Goal: Transaction & Acquisition: Book appointment/travel/reservation

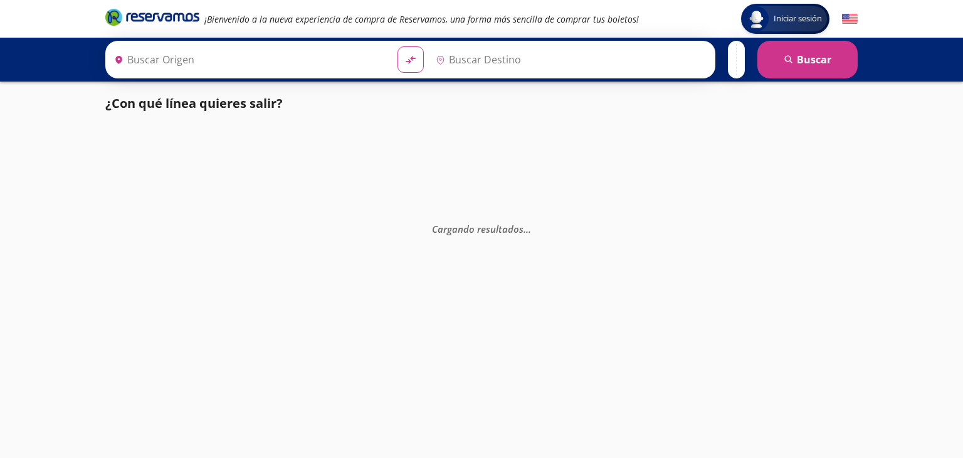
type input "Zihuatanejo, [GEOGRAPHIC_DATA]"
type input "[PERSON_NAME], [GEOGRAPHIC_DATA]"
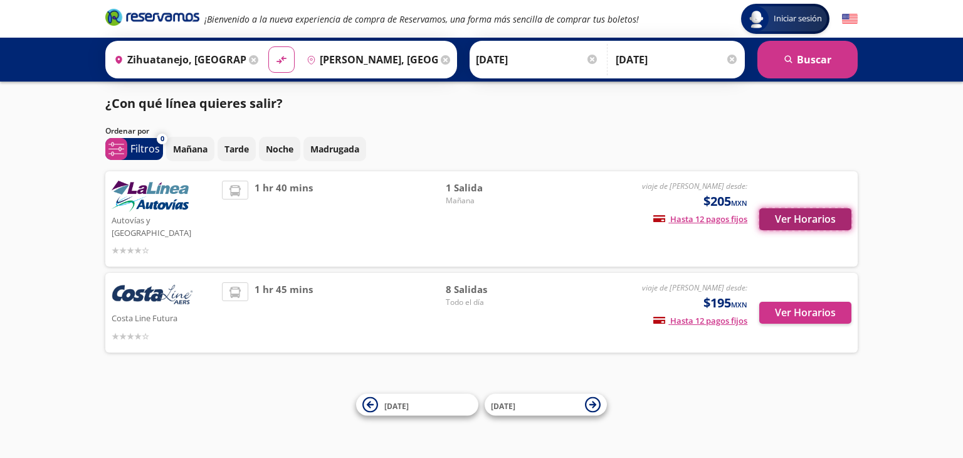
click at [794, 216] on button "Ver Horarios" at bounding box center [805, 219] width 92 height 22
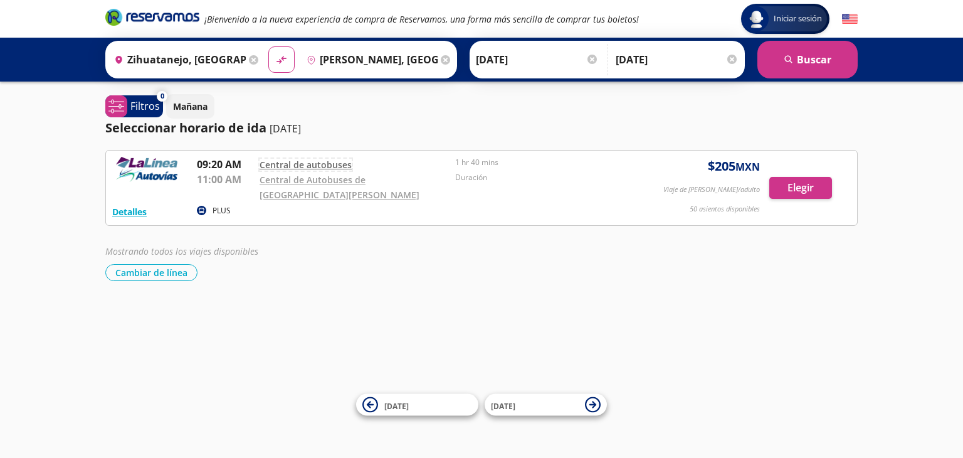
click at [329, 161] on link "Central de autobuses" at bounding box center [306, 165] width 92 height 12
click at [140, 208] on button "Detalles" at bounding box center [129, 211] width 34 height 13
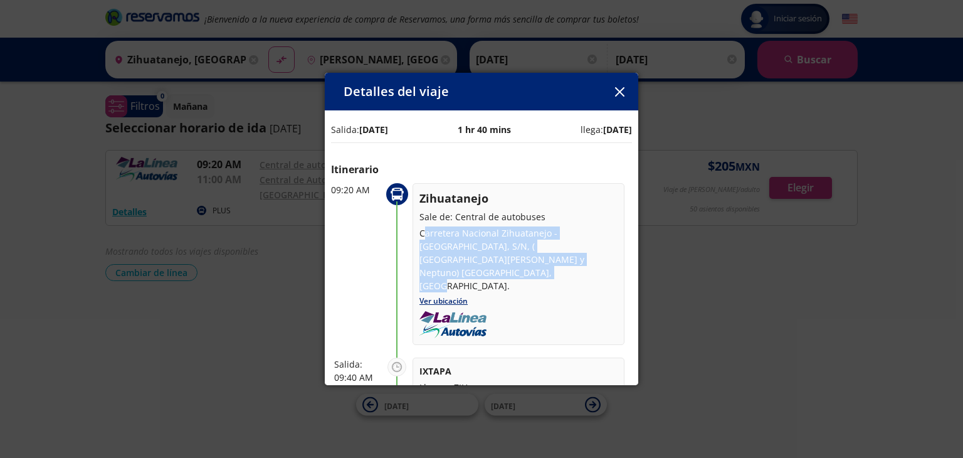
drag, startPoint x: 424, startPoint y: 234, endPoint x: 562, endPoint y: 263, distance: 141.0
click at [562, 263] on p "Carretera Nacional Zihuatanejo - [GEOGRAPHIC_DATA], S/N, ( [GEOGRAPHIC_DATA][PE…" at bounding box center [518, 259] width 198 height 66
copy p "arretera Nacional Zihuatanejo - [GEOGRAPHIC_DATA], S/N, ( [GEOGRAPHIC_DATA][PER…"
click at [435, 295] on link "Ver ubicación" at bounding box center [443, 300] width 48 height 11
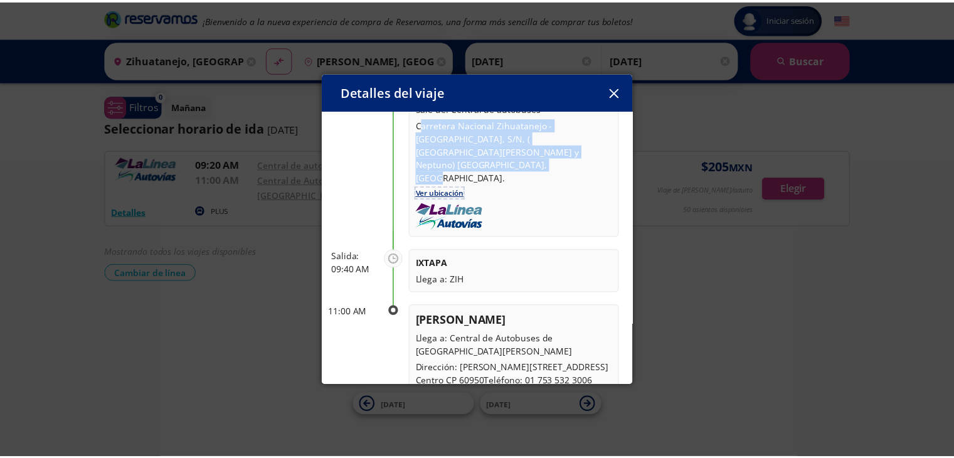
scroll to position [132, 0]
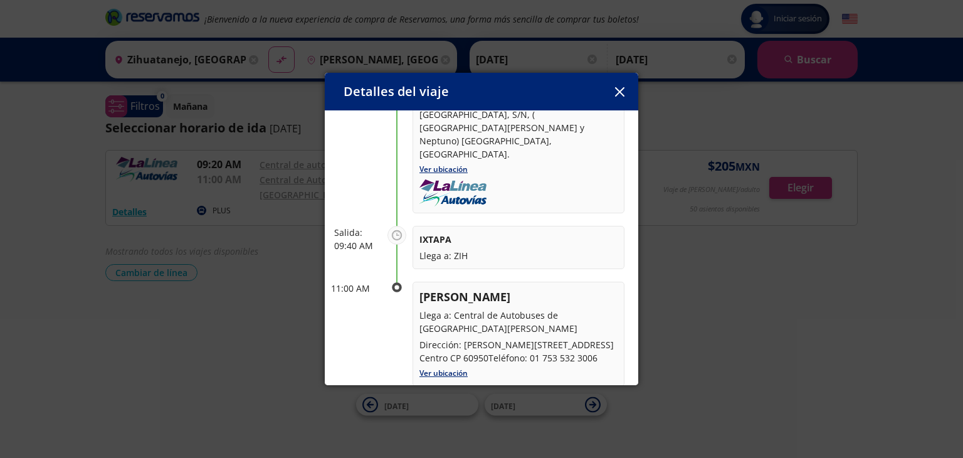
click at [454, 246] on div "09:20 AM Zihuatanejo Sale de: Central de autobuses Carretera Nacional [GEOGRAPH…" at bounding box center [481, 218] width 301 height 335
click at [433, 249] on p "Llega a: ZIH" at bounding box center [518, 255] width 198 height 13
click at [619, 88] on icon "button" at bounding box center [619, 91] width 9 height 9
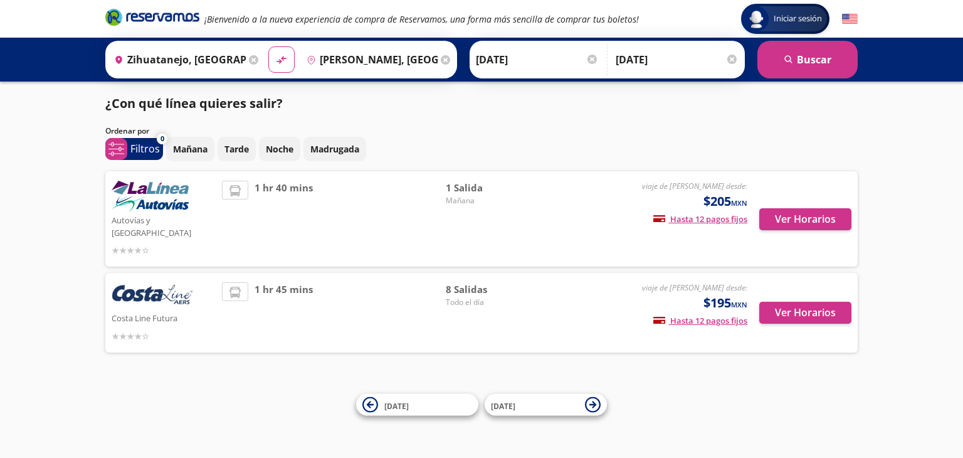
click at [276, 287] on span "1 hr 45 mins" at bounding box center [284, 312] width 58 height 61
click at [815, 302] on button "Ver Horarios" at bounding box center [805, 313] width 92 height 22
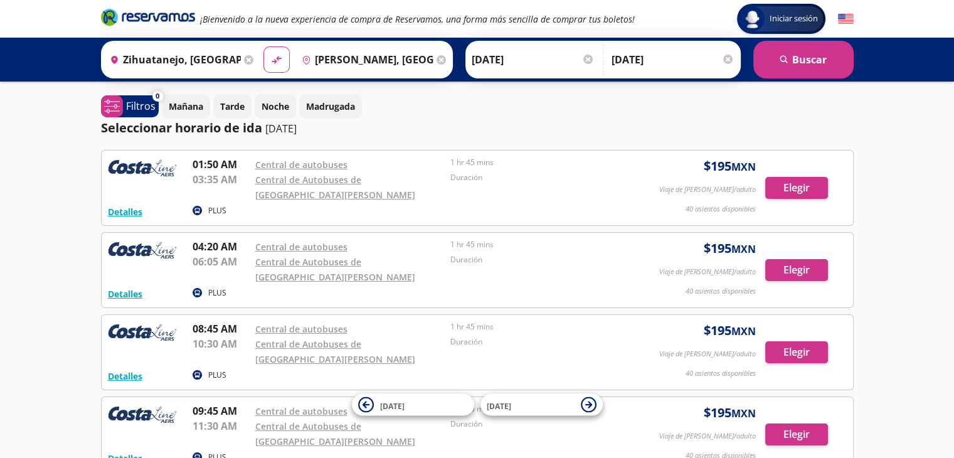
click at [149, 172] on img at bounding box center [142, 169] width 69 height 25
click at [313, 166] on link "Central de autobuses" at bounding box center [301, 165] width 92 height 12
click at [271, 59] on icon "material-symbols:compare-arrows-rounded" at bounding box center [276, 60] width 11 height 12
type input "[PERSON_NAME], [GEOGRAPHIC_DATA]"
type input "Zihuatanejo, [GEOGRAPHIC_DATA]"
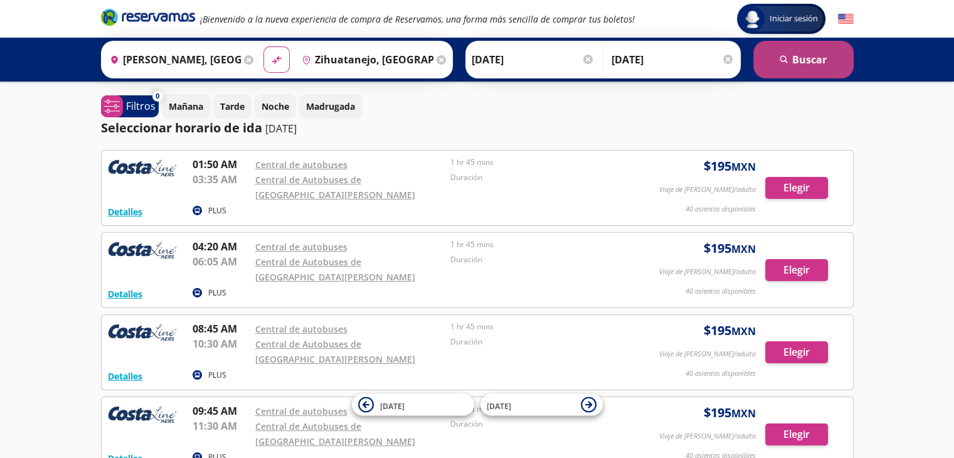
click at [808, 62] on button "search [GEOGRAPHIC_DATA]" at bounding box center [803, 60] width 100 height 38
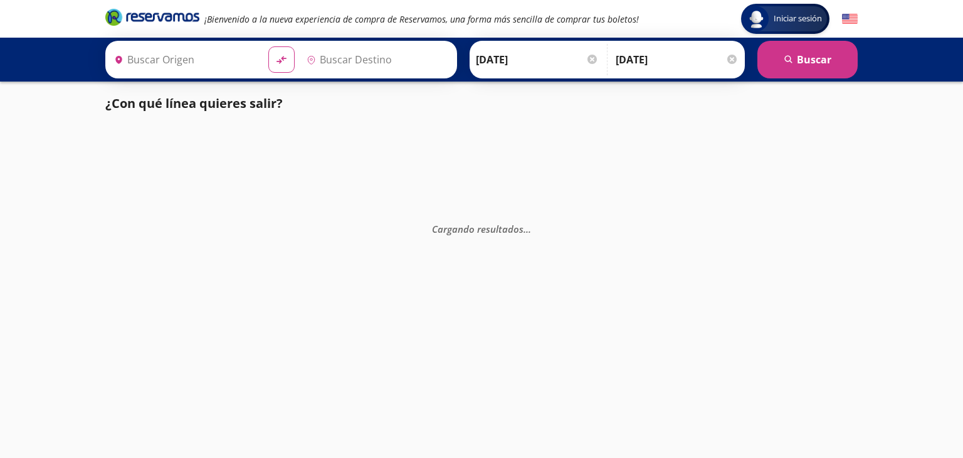
type input "[PERSON_NAME], [GEOGRAPHIC_DATA]"
type input "Zihuatanejo, [GEOGRAPHIC_DATA]"
